Goal: Transaction & Acquisition: Purchase product/service

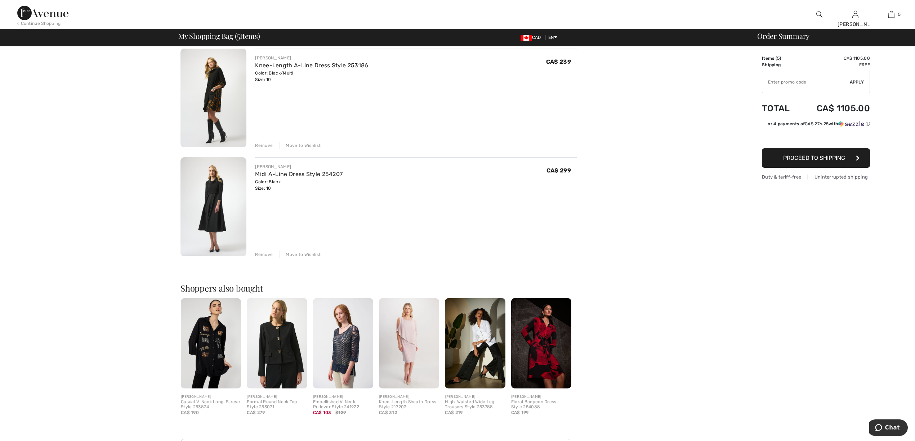
scroll to position [192, 0]
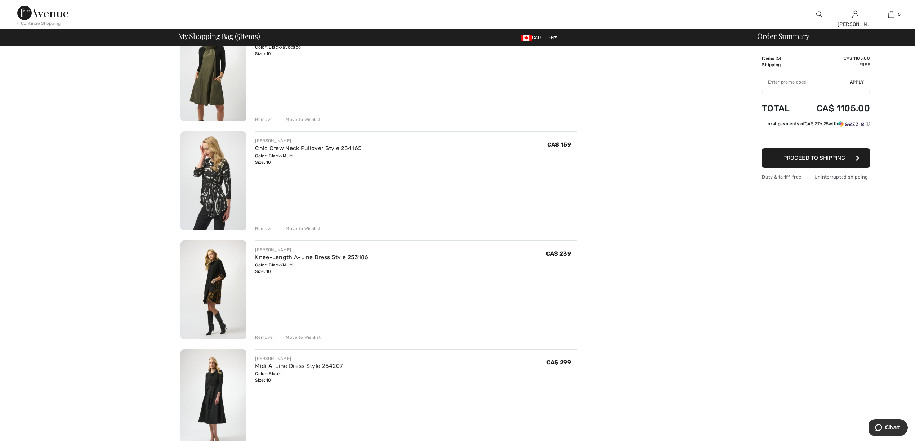
click at [208, 188] on img at bounding box center [214, 181] width 66 height 99
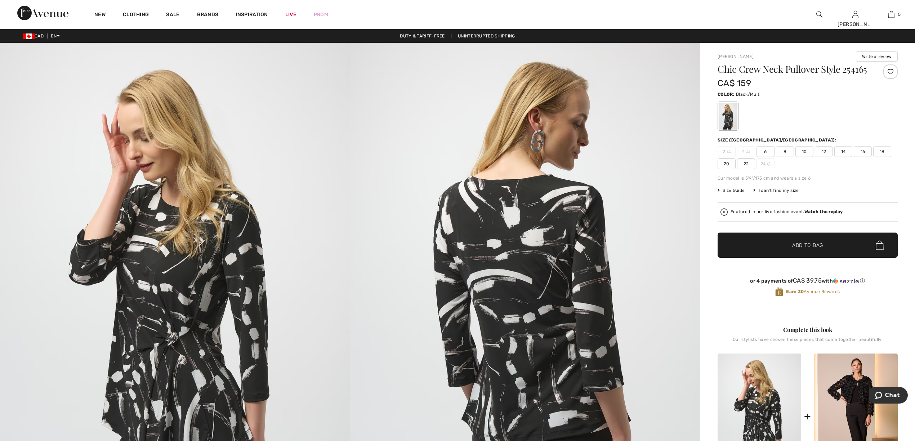
click at [803, 157] on span "10" at bounding box center [805, 151] width 18 height 11
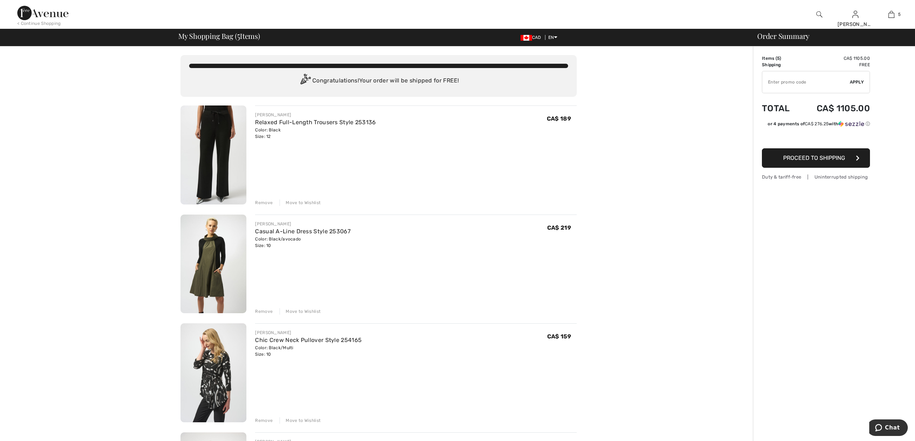
drag, startPoint x: 396, startPoint y: 139, endPoint x: 392, endPoint y: 137, distance: 4.8
click at [395, 139] on div "JOSEPH RIBKOFF Relaxed Full-Length Trousers Style 253136 Color: Black Size: 12 …" at bounding box center [416, 126] width 322 height 28
drag, startPoint x: 391, startPoint y: 136, endPoint x: 333, endPoint y: 146, distance: 59.2
click at [333, 146] on div "JOSEPH RIBKOFF Relaxed Full-Length Trousers Style 253136 Color: Black Size: 12 …" at bounding box center [416, 156] width 322 height 101
click at [819, 87] on input "TEXT" at bounding box center [806, 82] width 88 height 22
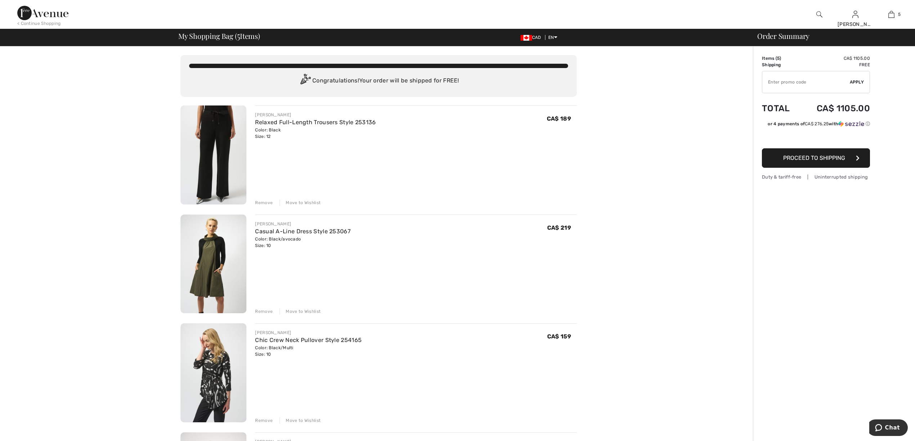
click at [818, 83] on input "TEXT" at bounding box center [806, 82] width 88 height 22
type input "FLASH15"
click at [859, 81] on span "Apply" at bounding box center [857, 82] width 14 height 6
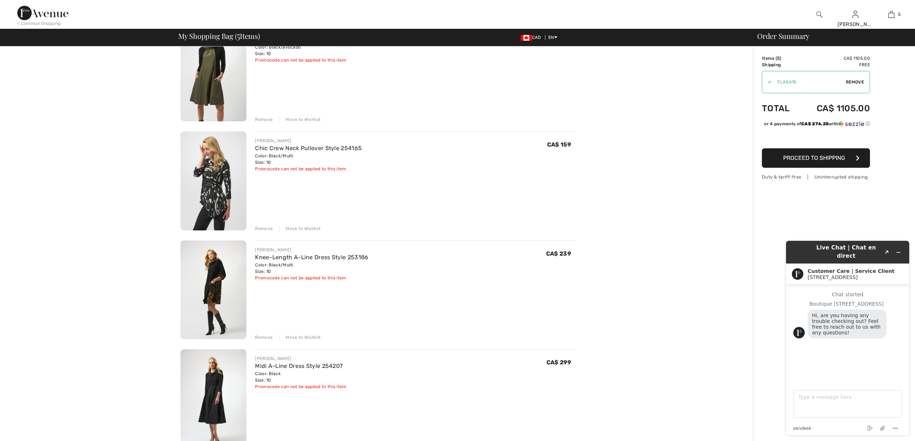
click at [828, 168] on button "Proceed to Shipping" at bounding box center [816, 157] width 108 height 19
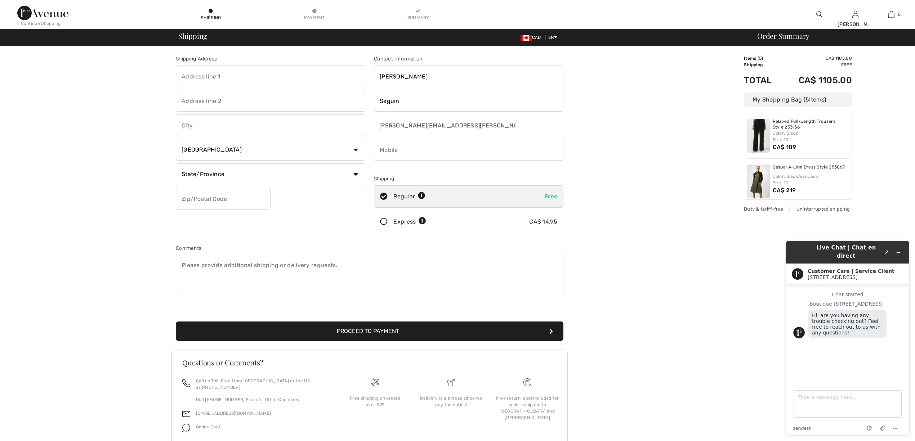
click at [278, 68] on input "text" at bounding box center [271, 77] width 190 height 22
type input "200-315 rue de l'Hôtel-de-Ville"
type input "Chicoutimi"
select select "QC"
type input "G7H4W8"
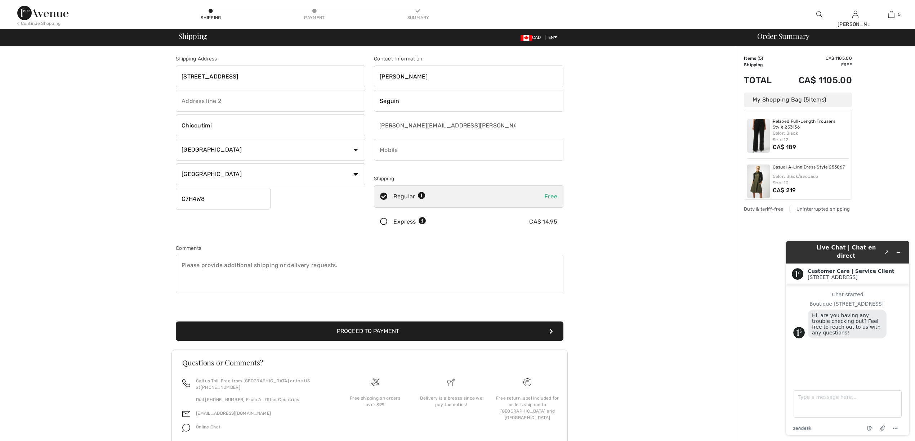
click at [389, 147] on input "phone" at bounding box center [469, 150] width 190 height 22
type input "4188128430"
click at [220, 201] on input "G7H5A7" at bounding box center [223, 199] width 95 height 22
drag, startPoint x: 220, startPoint y: 201, endPoint x: 191, endPoint y: 202, distance: 29.2
click at [191, 202] on input "G7H5A7" at bounding box center [223, 199] width 95 height 22
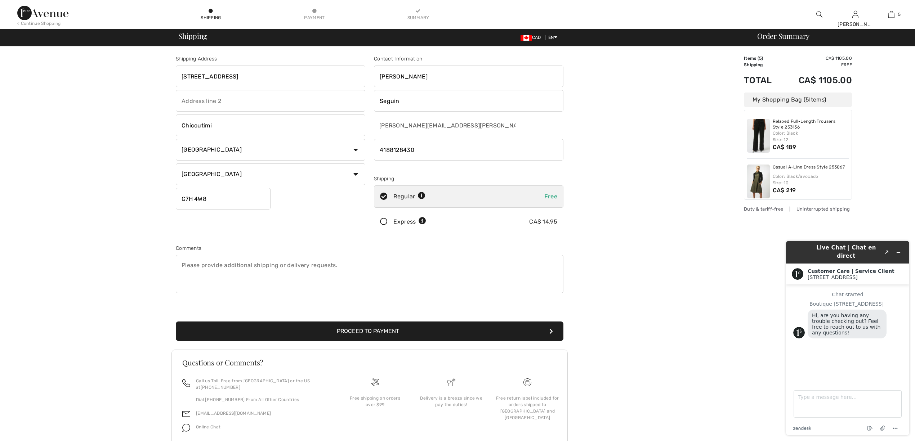
type input "G7H4W8"
click at [368, 331] on button "Proceed to Payment" at bounding box center [370, 331] width 388 height 19
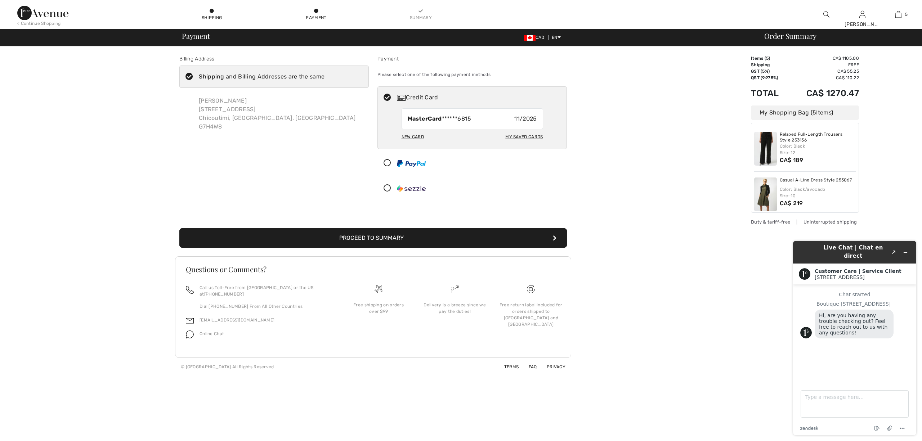
click at [192, 74] on icon at bounding box center [189, 77] width 19 height 8
click at [325, 74] on input "Shipping and Billing Addresses are the same" at bounding box center [327, 77] width 5 height 22
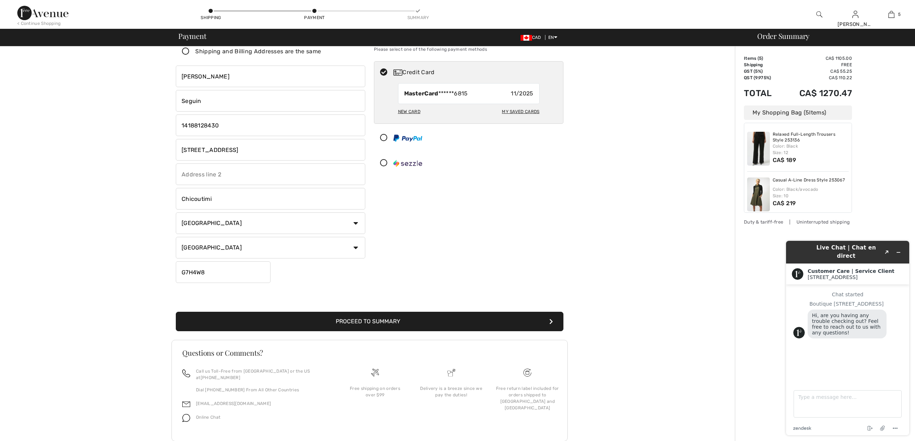
scroll to position [38, 0]
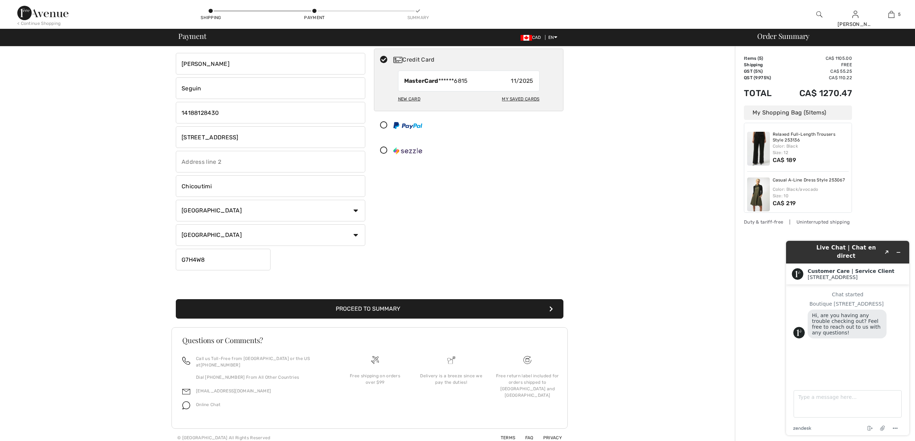
checkbox input "false"
click at [897, 216] on div "Order Summary Details Items ( 5 ) CA$ 1105.00 Promo code CA$ 0.00 Shipping Free…" at bounding box center [825, 228] width 180 height 438
drag, startPoint x: 848, startPoint y: 196, endPoint x: 850, endPoint y: 188, distance: 8.2
click at [850, 188] on div "Relaxed Full-Length Trousers Style 253136 Color: Black Size: 12 CA$ 189 Casual …" at bounding box center [798, 168] width 108 height 90
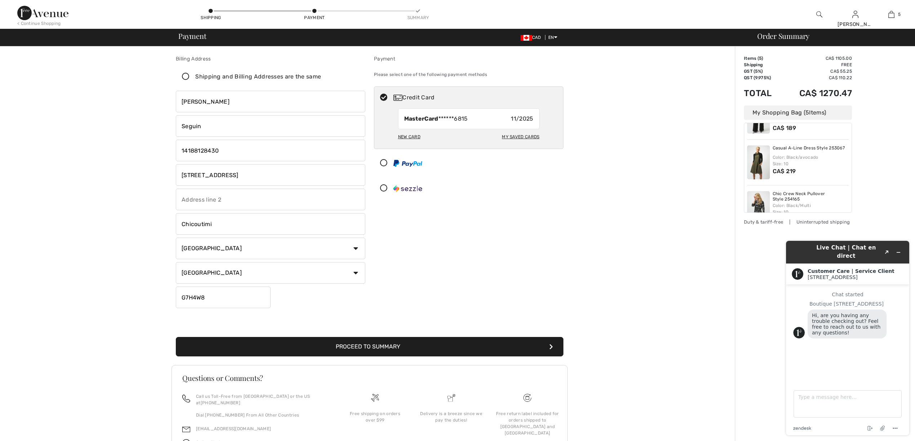
scroll to position [0, 0]
drag, startPoint x: 280, startPoint y: 173, endPoint x: 156, endPoint y: 169, distance: 124.0
click at [156, 169] on div "Billing Address Shipping and Billing Addresses are the same Chantale Seguin 200…" at bounding box center [369, 265] width 731 height 438
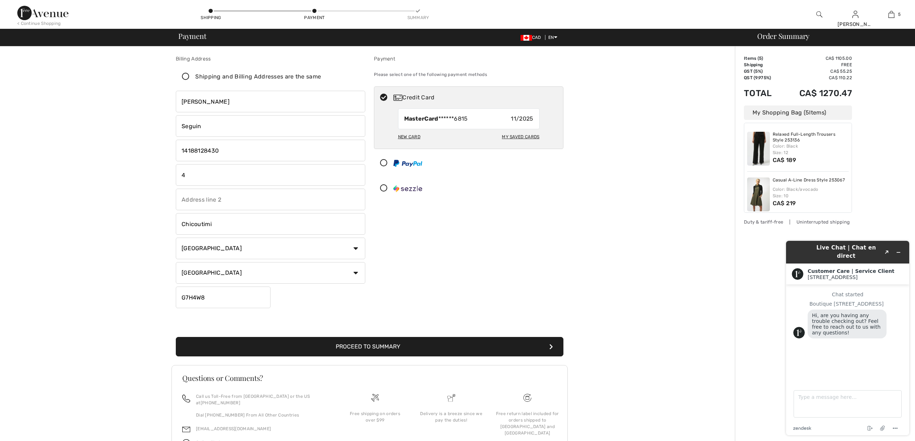
type input "4529 rang st-martin"
drag, startPoint x: 215, startPoint y: 296, endPoint x: 166, endPoint y: 294, distance: 49.4
click at [166, 294] on div "Billing Address Shipping and Billing Addresses are the same Chantale Seguin 200…" at bounding box center [369, 265] width 731 height 438
type input "G7H5A7"
click at [539, 346] on button "Proceed to Summary" at bounding box center [370, 346] width 388 height 19
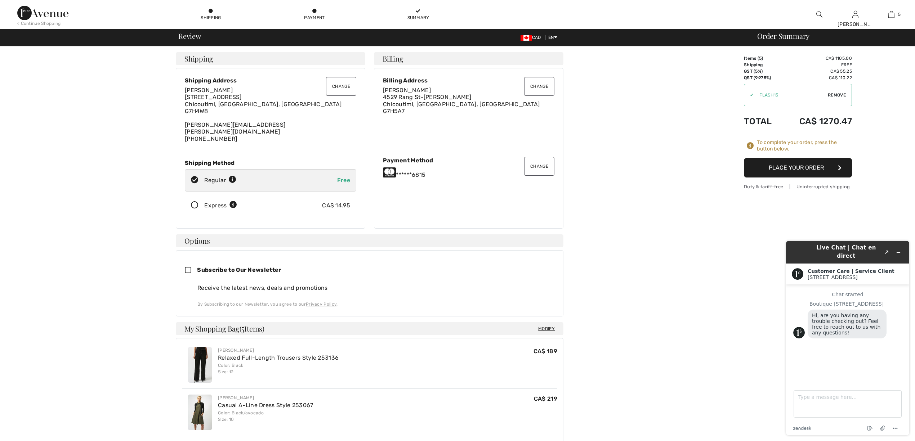
scroll to position [342, 0]
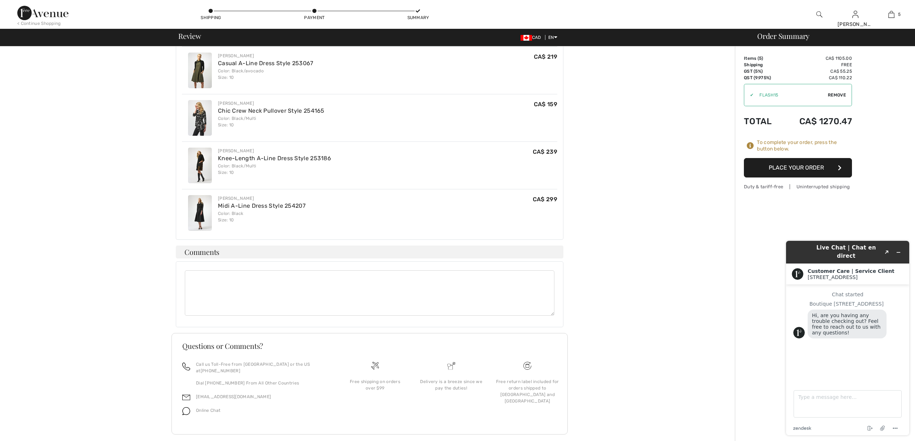
click at [810, 168] on button "Place Your Order" at bounding box center [798, 167] width 108 height 19
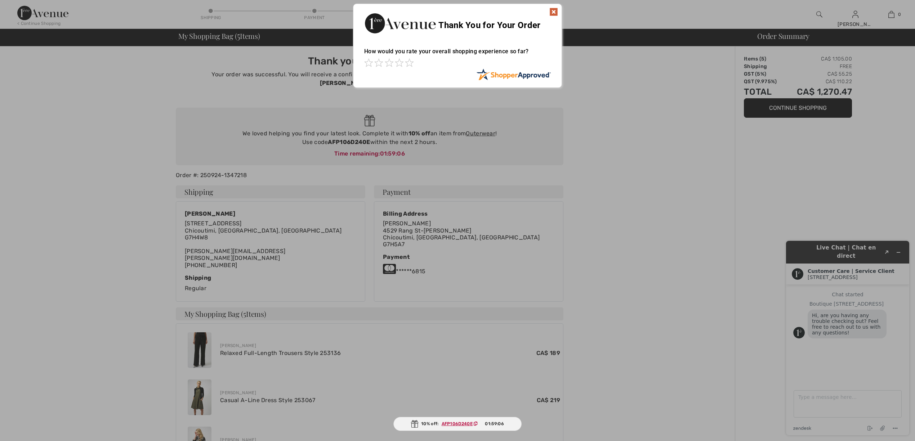
click at [552, 10] on img at bounding box center [553, 12] width 9 height 9
